Goal: Transaction & Acquisition: Purchase product/service

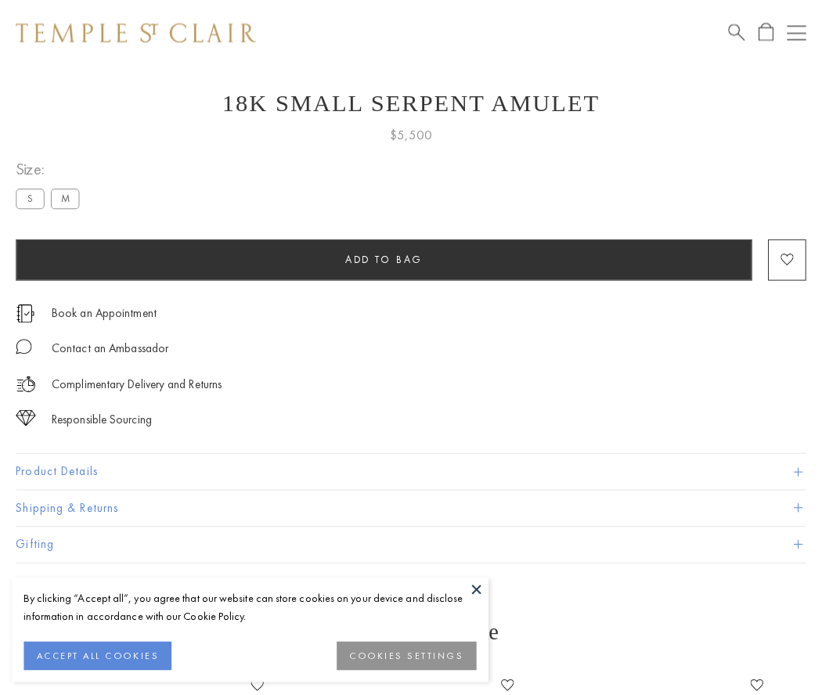
scroll to position [52, 0]
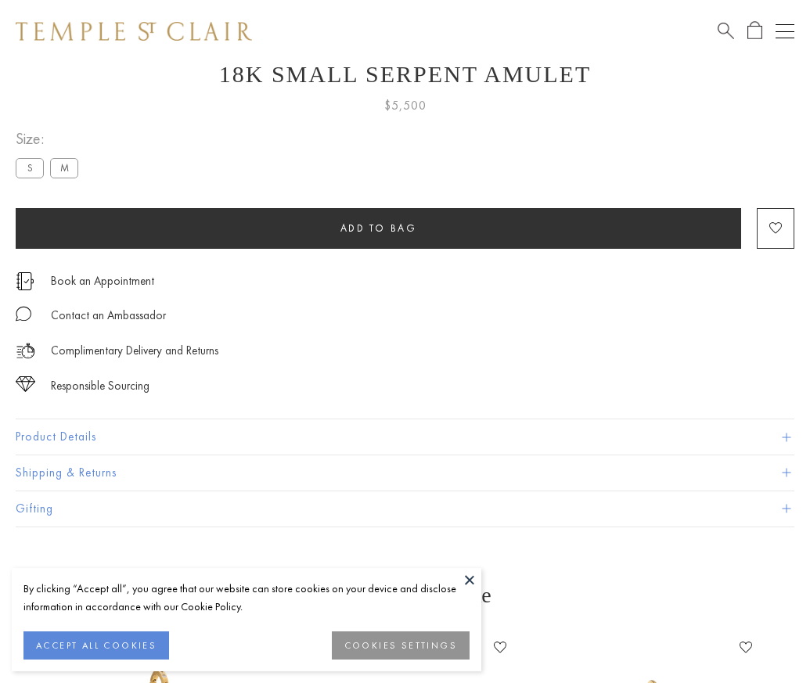
click at [378, 228] on span "Add to bag" at bounding box center [378, 228] width 77 height 13
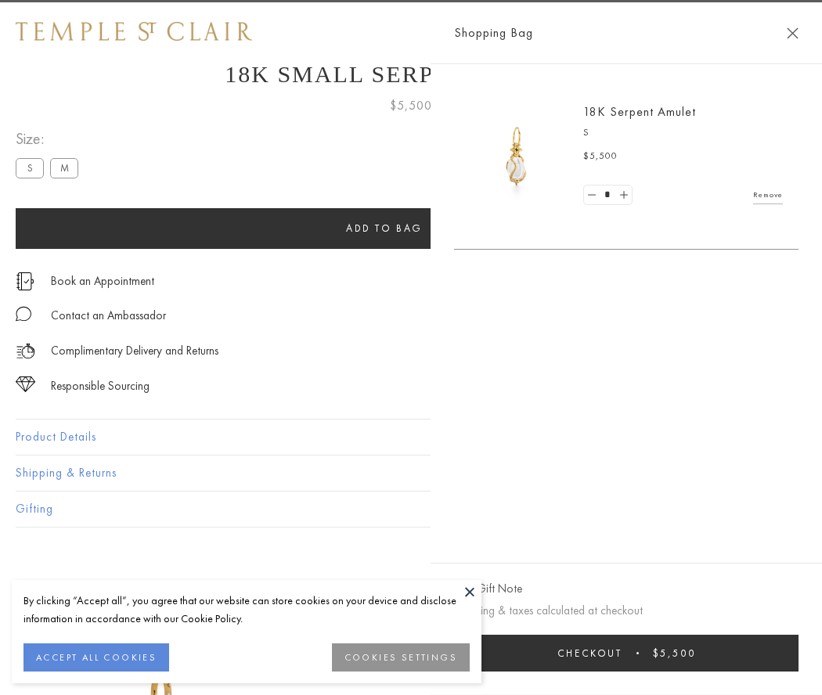
click at [630, 653] on button "Checkout $5,500" at bounding box center [626, 653] width 344 height 37
